Goal: Information Seeking & Learning: Learn about a topic

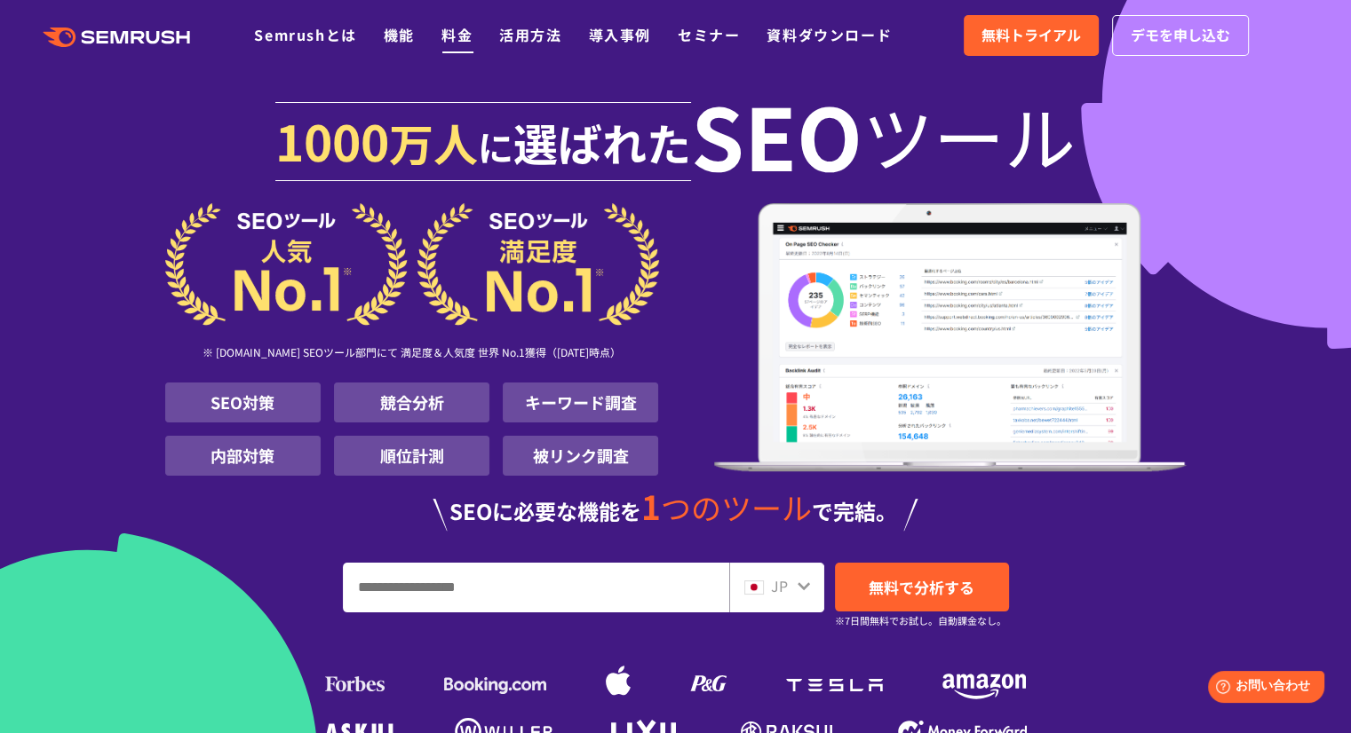
click at [462, 34] on link "料金" at bounding box center [456, 34] width 31 height 21
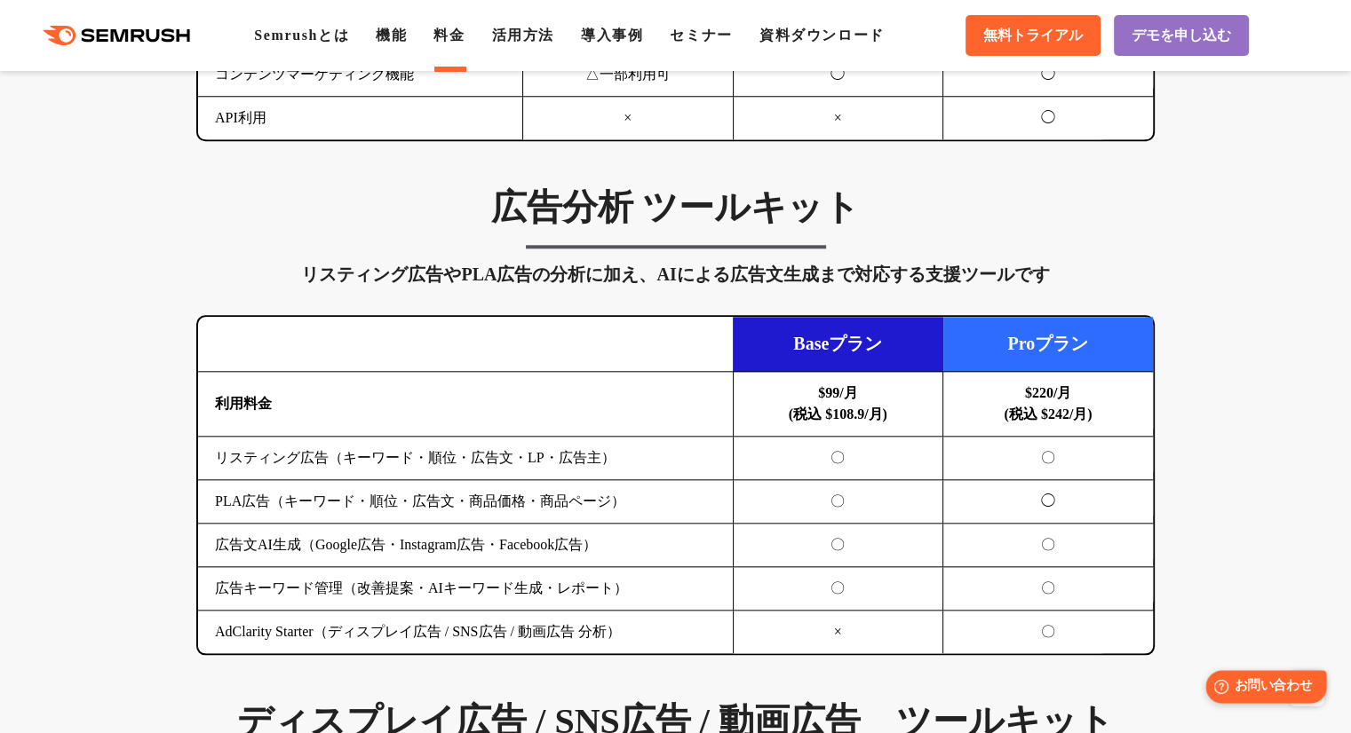
scroll to position [1775, 0]
